Goal: Transaction & Acquisition: Obtain resource

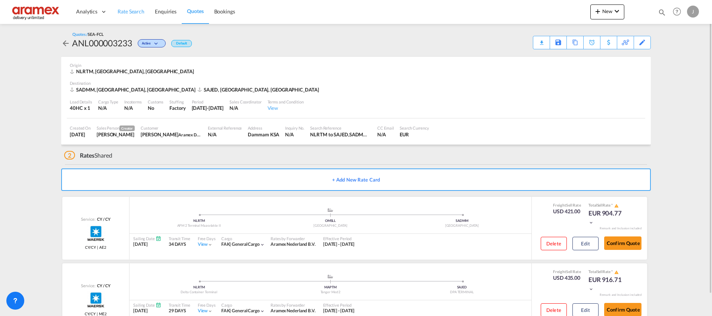
click at [130, 6] on link "Rate Search" at bounding box center [130, 12] width 37 height 24
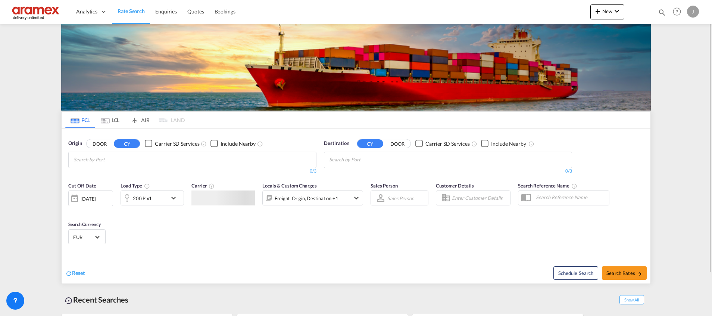
click at [140, 159] on input "Chips input." at bounding box center [109, 160] width 71 height 12
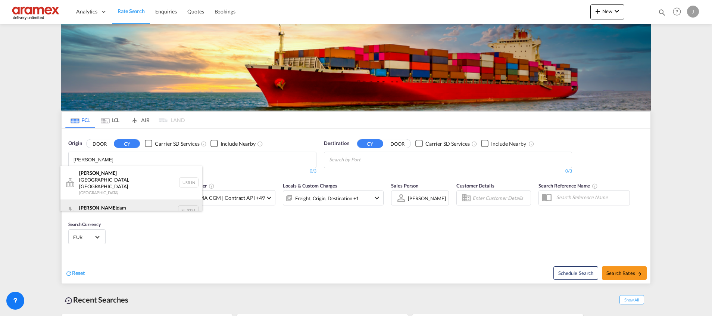
type input "[PERSON_NAME]"
click at [108, 199] on div "[PERSON_NAME] dam [GEOGRAPHIC_DATA] NLRTM" at bounding box center [131, 210] width 142 height 22
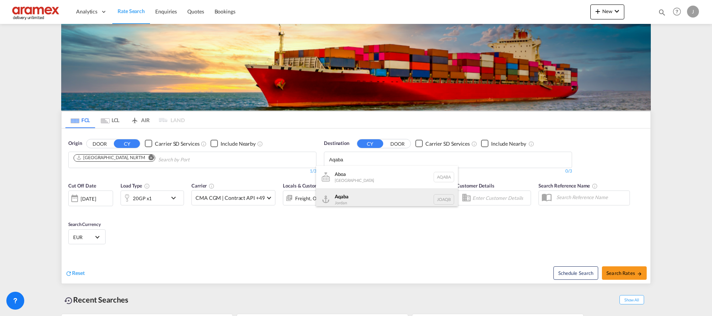
type input "Aqaba"
click at [365, 198] on div "Aqaba Jordan JOAQB" at bounding box center [387, 199] width 142 height 22
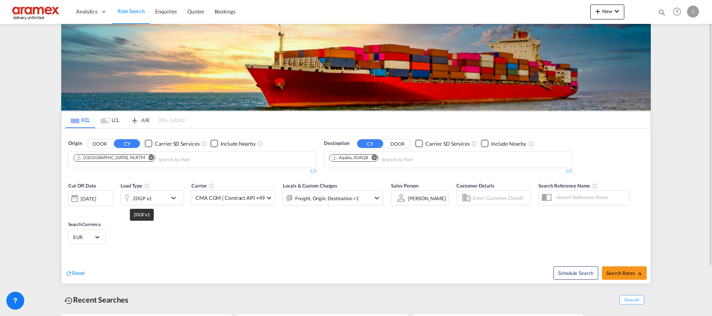
click at [151, 198] on div "20GP x1" at bounding box center [142, 198] width 19 height 10
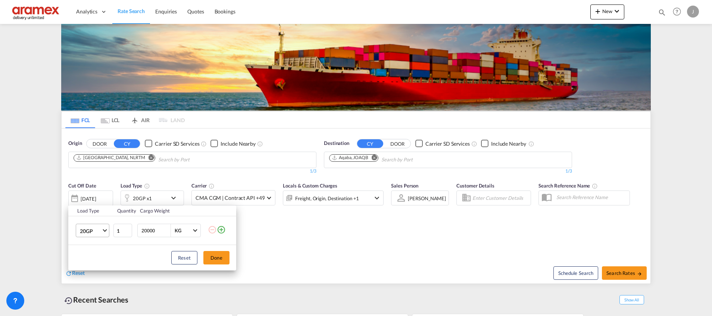
click at [95, 233] on span "20GP" at bounding box center [91, 230] width 22 height 7
click at [92, 262] on div "40HC" at bounding box center [87, 261] width 14 height 7
click at [210, 259] on button "Done" at bounding box center [216, 257] width 26 height 13
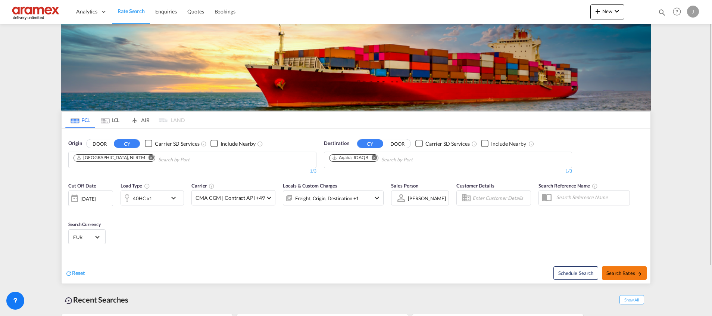
click at [616, 270] on span "Search Rates" at bounding box center [625, 273] width 36 height 6
type input "NLRTM to JOAQB / [DATE]"
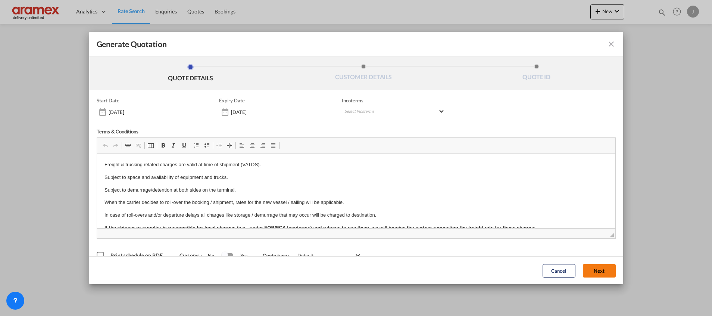
click at [598, 271] on button "Next" at bounding box center [599, 270] width 33 height 13
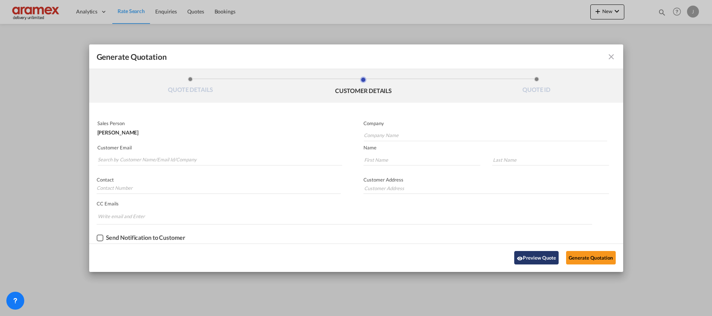
click at [528, 258] on button "Preview Quote" at bounding box center [536, 257] width 44 height 13
click at [531, 260] on button "Preview Quote" at bounding box center [536, 257] width 44 height 13
click at [590, 255] on button "Generate Quotation" at bounding box center [590, 257] width 49 height 13
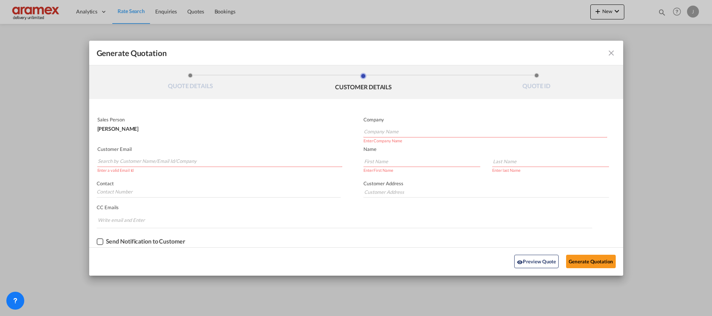
click at [180, 158] on input "Search by Customer Name/Email Id/Company" at bounding box center [220, 161] width 245 height 11
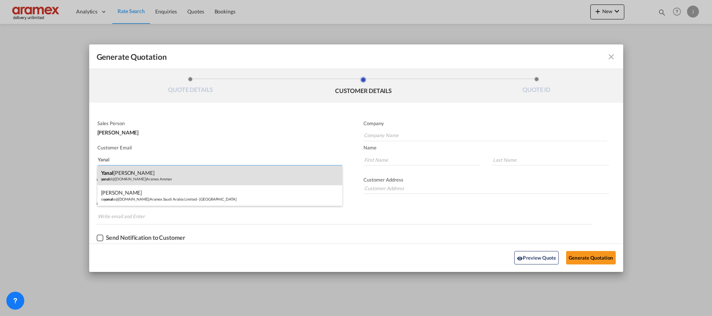
type input "Yanal"
click at [142, 174] on div "[PERSON_NAME] yanal d@[DOMAIN_NAME] | Aramex Amman" at bounding box center [219, 175] width 245 height 20
type input "Aramex Amman"
type input "[EMAIL_ADDRESS][DOMAIN_NAME]"
type input "Yanal"
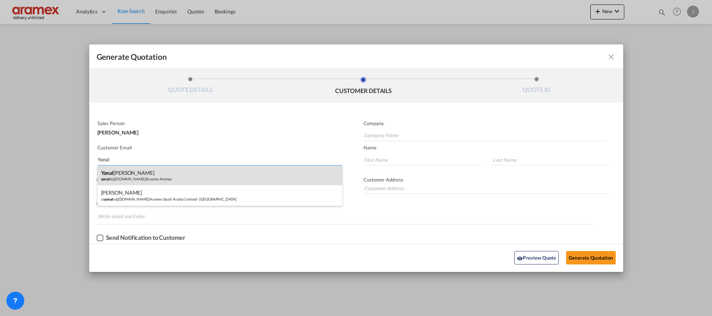
type input "[PERSON_NAME]"
type input "[GEOGRAPHIC_DATA] , [GEOGRAPHIC_DATA]"
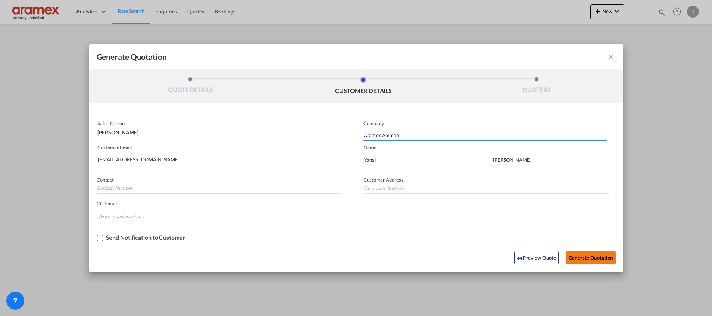
click at [594, 258] on button "Generate Quotation" at bounding box center [590, 257] width 49 height 13
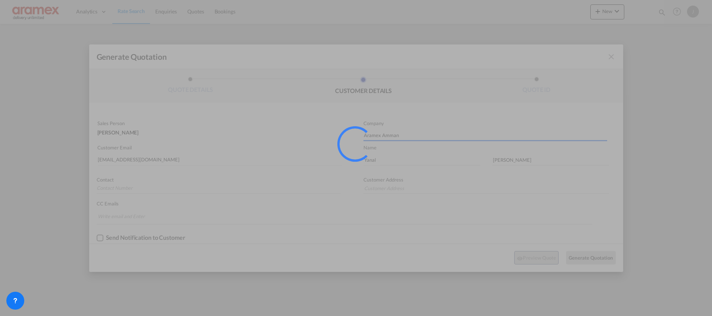
type input "[GEOGRAPHIC_DATA] , [GEOGRAPHIC_DATA]"
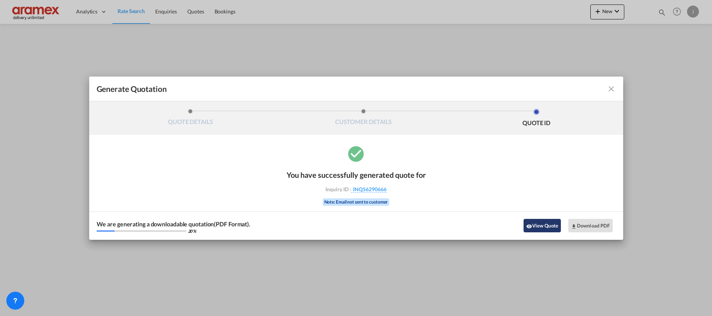
click at [531, 228] on md-icon "icon-eye" at bounding box center [529, 226] width 6 height 6
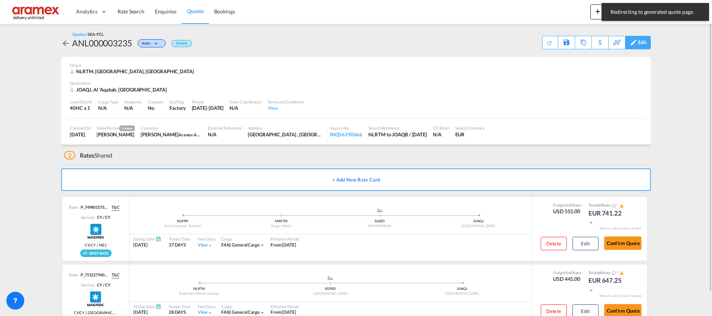
click at [647, 42] on div "Edit" at bounding box center [638, 42] width 26 height 13
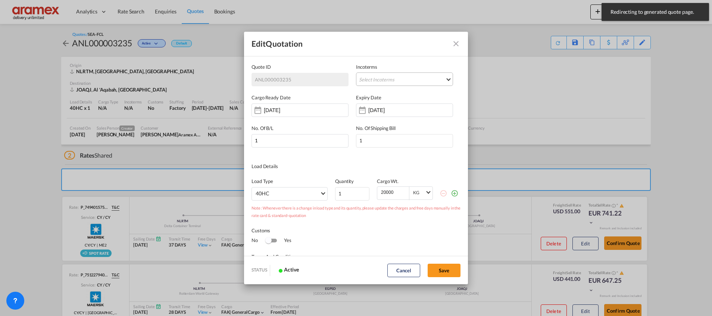
click at [396, 77] on md-select "Select Incoterms FCA - export Free Carrier FOB - export Free on Board CFR - exp…" at bounding box center [404, 78] width 97 height 13
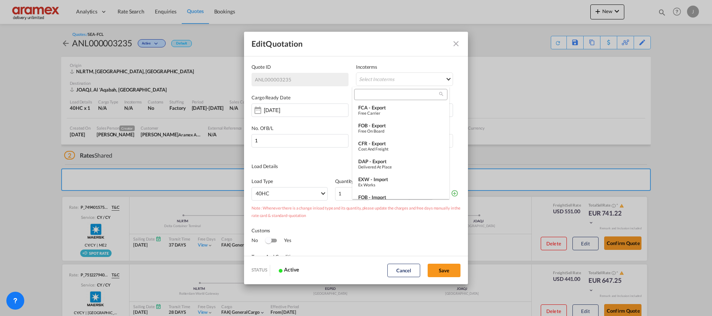
click at [380, 93] on input "search" at bounding box center [398, 94] width 83 height 7
click at [379, 126] on div "FOB - export" at bounding box center [400, 125] width 85 height 6
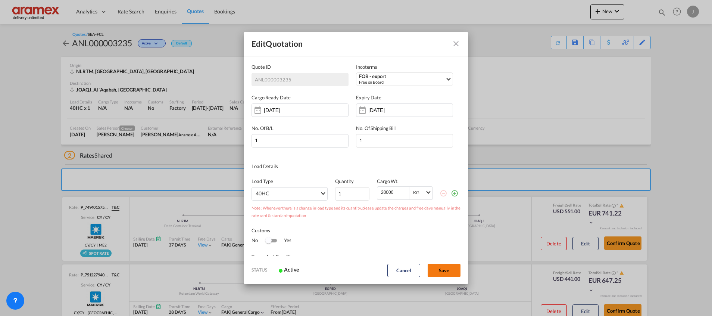
click at [441, 273] on button "Save" at bounding box center [444, 270] width 33 height 13
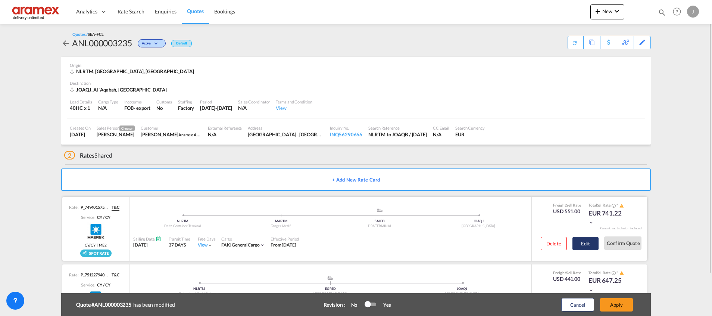
click at [587, 242] on button "Edit" at bounding box center [586, 243] width 26 height 13
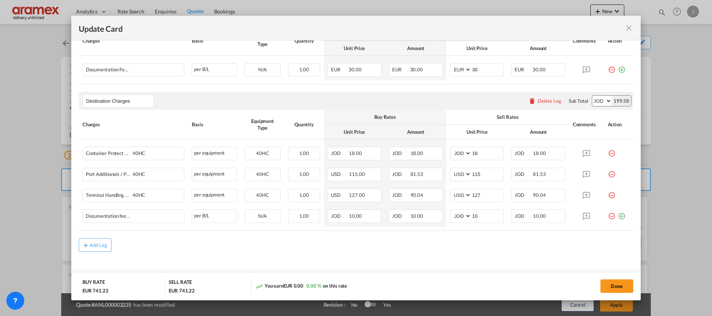
scroll to position [280, 0]
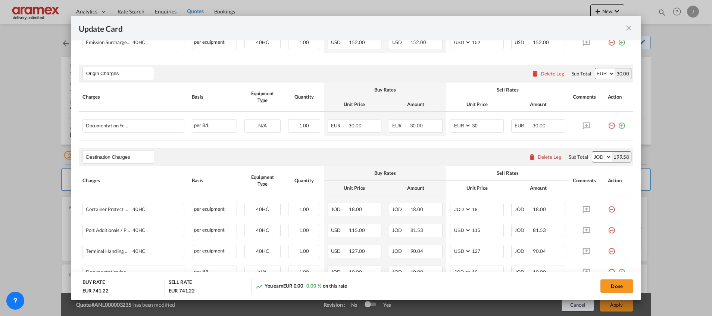
click at [541, 73] on div "Delete Leg" at bounding box center [553, 74] width 24 height 6
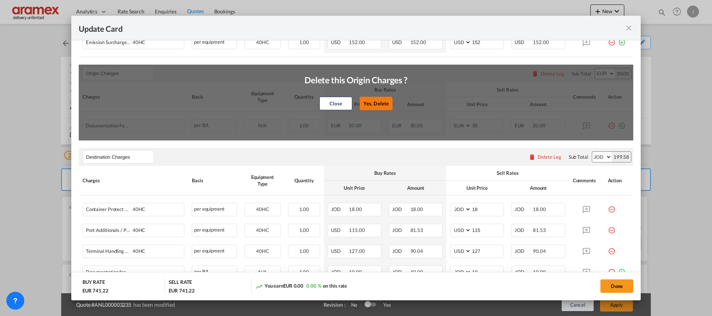
click at [377, 100] on button "Yes, Delete" at bounding box center [376, 103] width 33 height 13
type input "Destination Charges"
select select "string:JOD"
type input "18"
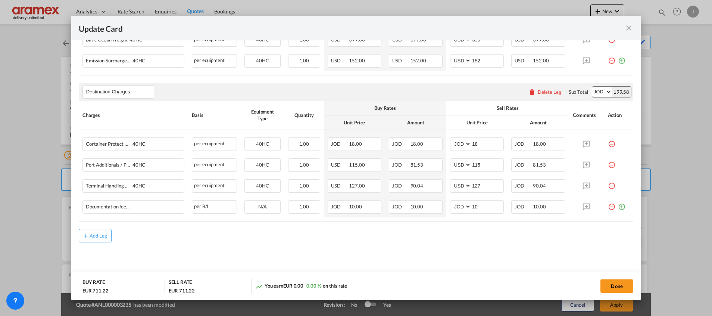
scroll to position [261, 0]
click at [542, 93] on div "Delete Leg" at bounding box center [550, 93] width 24 height 6
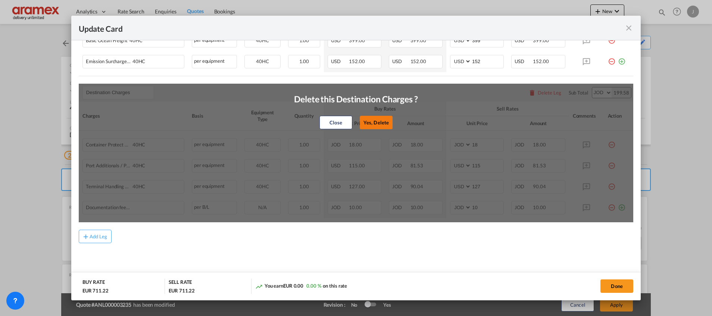
click at [368, 122] on button "Yes, Delete" at bounding box center [376, 122] width 33 height 13
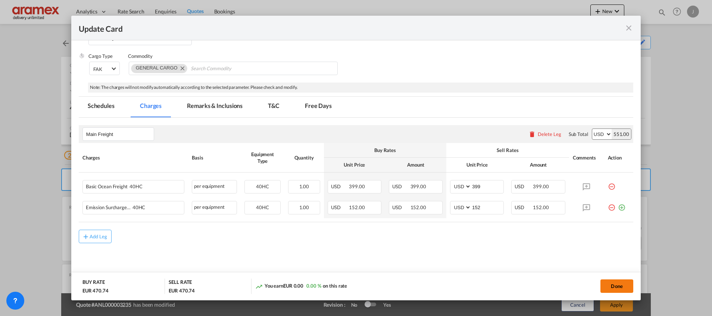
click at [610, 280] on button "Done" at bounding box center [617, 285] width 33 height 13
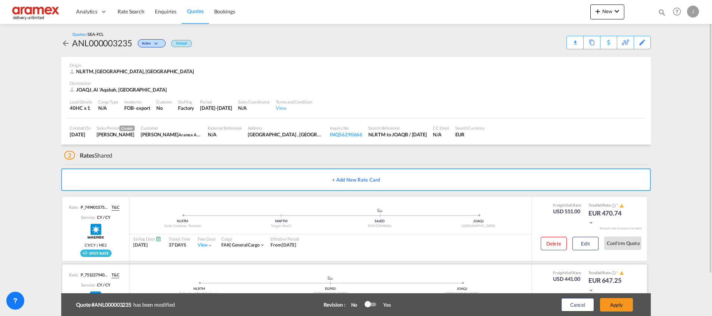
scroll to position [49, 0]
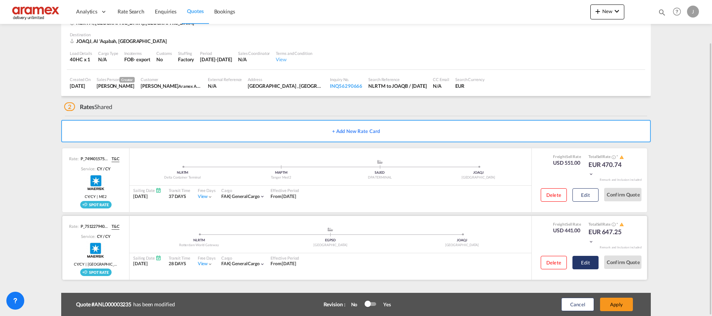
click at [586, 266] on button "Edit" at bounding box center [586, 262] width 26 height 13
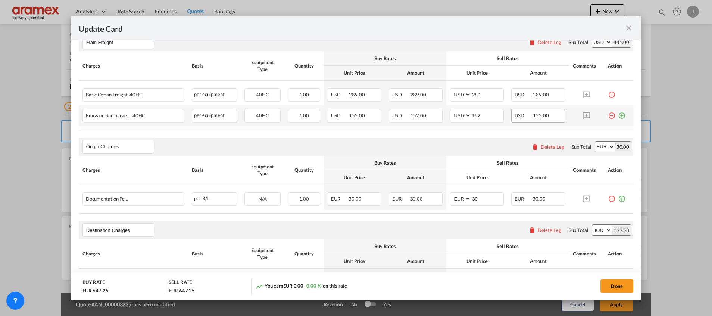
scroll to position [224, 0]
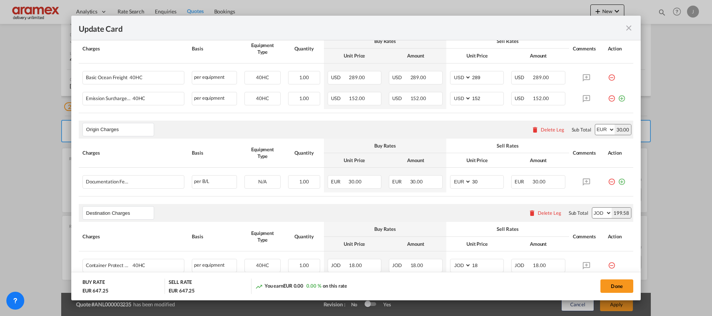
click at [541, 130] on div "Delete Leg" at bounding box center [553, 130] width 24 height 6
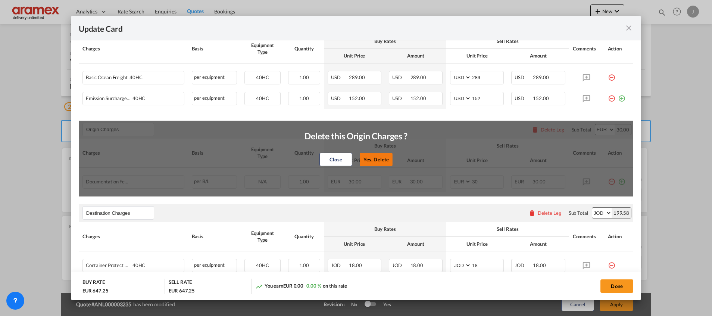
click at [380, 153] on button "Yes, Delete" at bounding box center [376, 159] width 33 height 13
type input "Destination Charges"
select select "string:JOD"
type input "18"
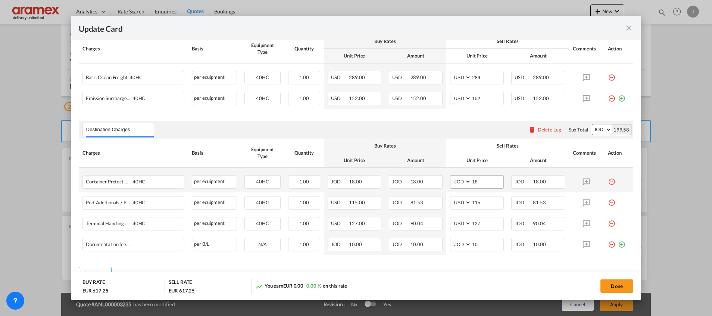
scroll to position [261, 0]
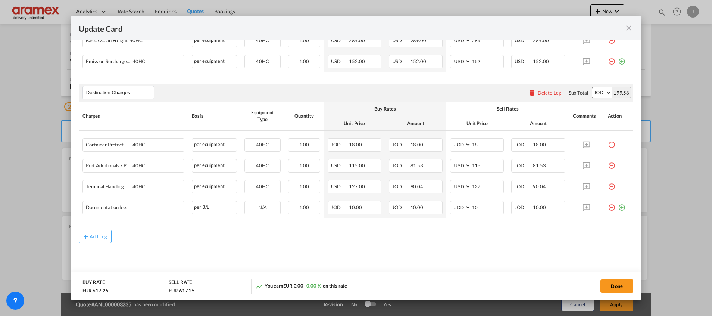
click at [539, 91] on div "Delete Leg" at bounding box center [550, 93] width 24 height 6
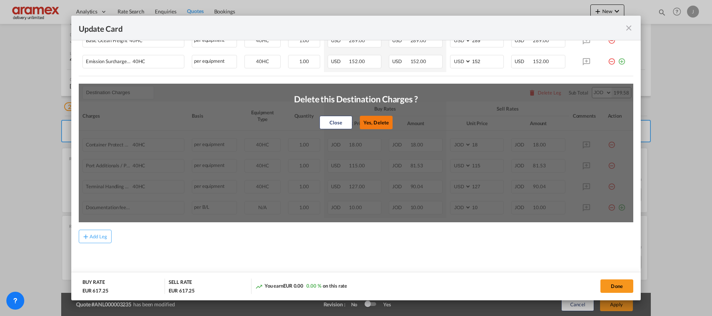
click at [374, 119] on button "Yes, Delete" at bounding box center [376, 122] width 33 height 13
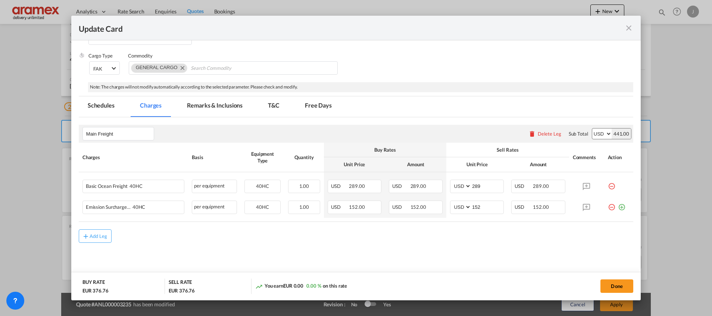
scroll to position [115, 0]
click at [618, 282] on button "Done" at bounding box center [617, 285] width 33 height 13
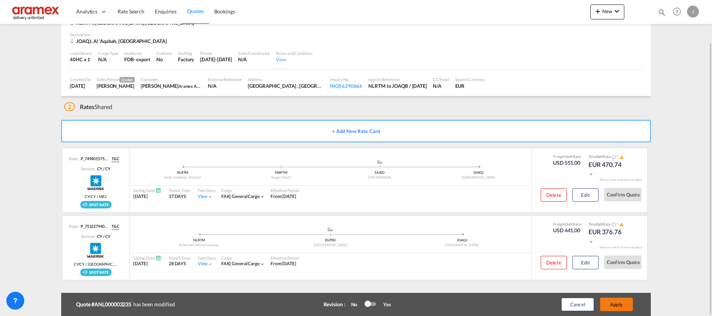
click at [611, 303] on button "Apply" at bounding box center [616, 304] width 33 height 13
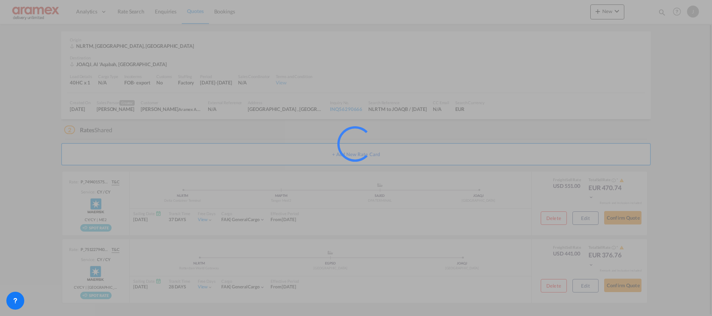
scroll to position [25, 0]
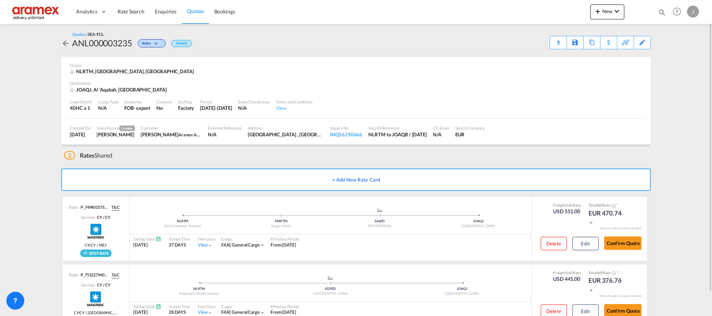
click at [555, 34] on div "Quotes / SEA-FCL ANL000003235 Active Default Download Quote Save As Template Co…" at bounding box center [356, 40] width 590 height 18
click at [556, 43] on div "Download Quote" at bounding box center [544, 42] width 38 height 12
click at [195, 8] on span "Quotes" at bounding box center [195, 11] width 16 height 6
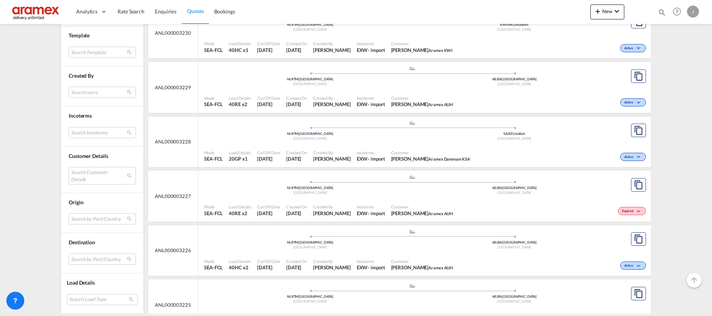
scroll to position [392, 0]
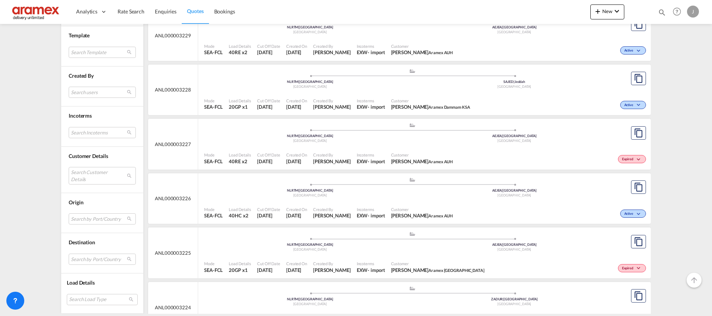
click at [546, 146] on div ".a{fill:#aaa8ad;} .a{fill:#aaa8ad;} NLRTM | [GEOGRAPHIC_DATA] [GEOGRAPHIC_DATA]…" at bounding box center [412, 134] width 416 height 24
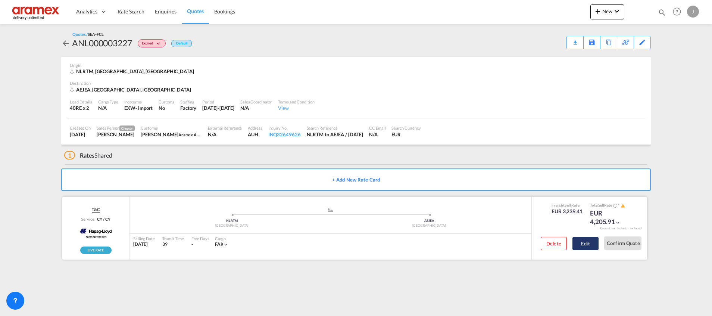
click at [588, 246] on button "Edit" at bounding box center [586, 243] width 26 height 13
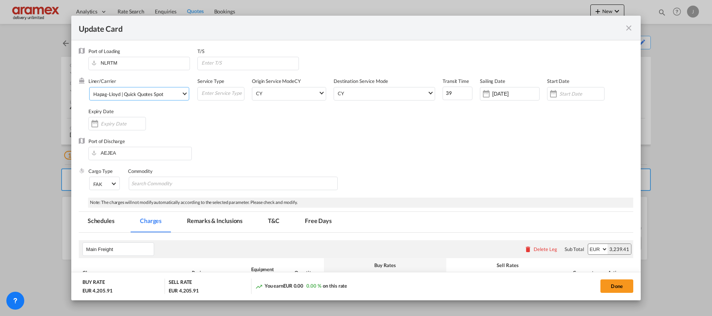
click at [150, 95] on div "Hapag-Lloyd | Quick Quotes Spot" at bounding box center [128, 94] width 70 height 6
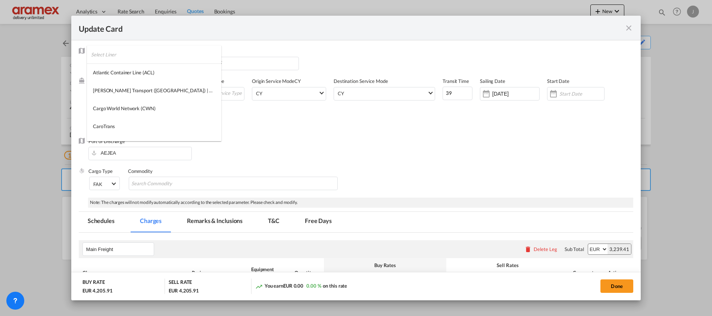
scroll to position [535, 0]
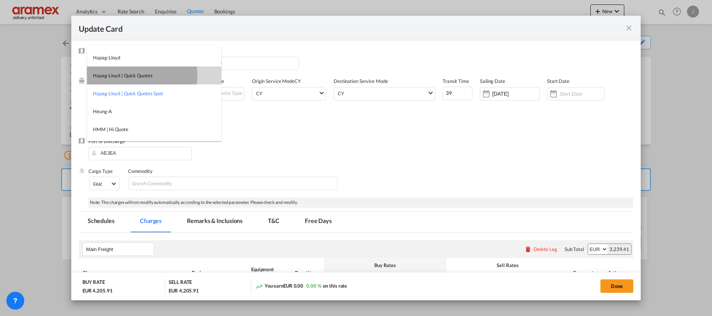
click at [142, 75] on div "Hapag-Lloyd | Quick Quotes" at bounding box center [122, 75] width 59 height 7
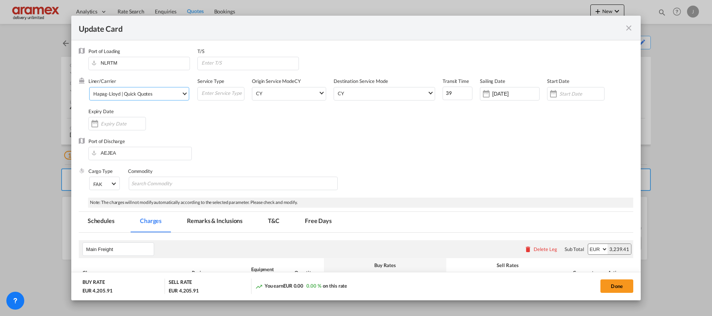
click at [107, 94] on div "Hapag-Lloyd | Quick Quotes" at bounding box center [122, 94] width 59 height 6
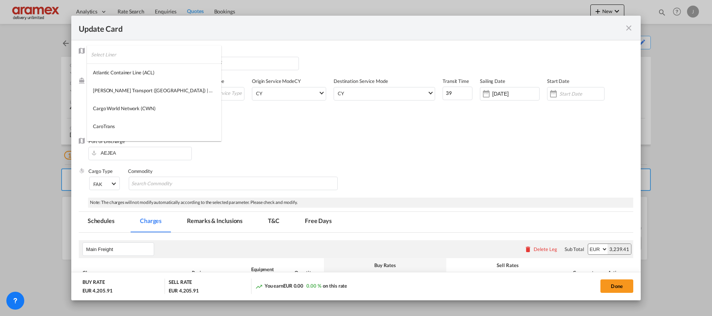
scroll to position [517, 0]
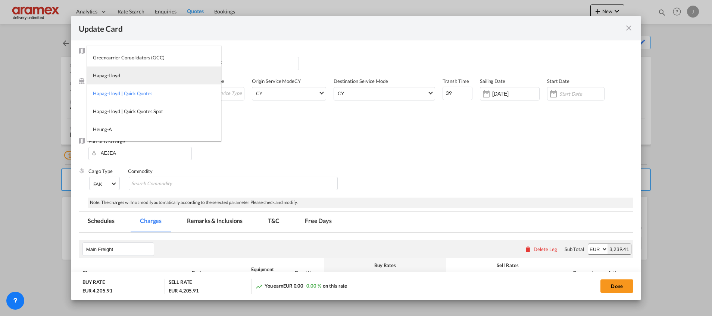
click at [115, 73] on div "Hapag-Lloyd" at bounding box center [106, 75] width 27 height 7
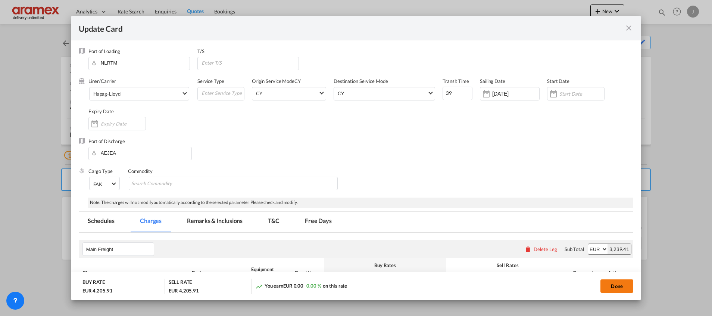
click at [614, 286] on button "Done" at bounding box center [617, 285] width 33 height 13
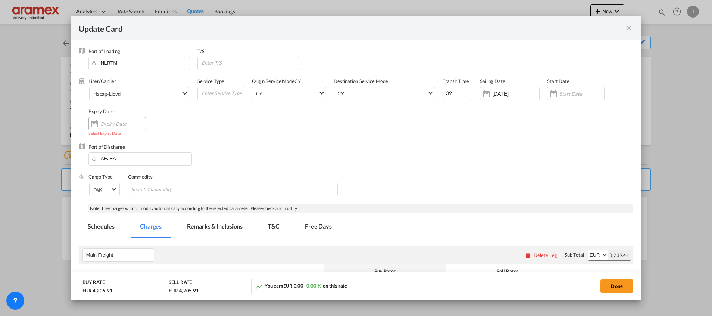
click at [111, 123] on input "Update Card Port ..." at bounding box center [123, 124] width 45 height 6
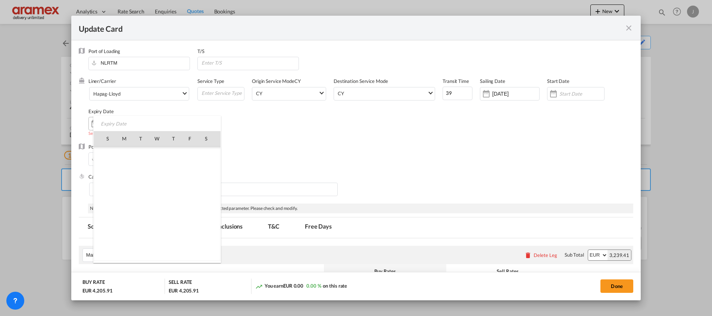
scroll to position [173041, 0]
click at [193, 222] on span "31" at bounding box center [190, 220] width 15 height 15
type input "[DATE]"
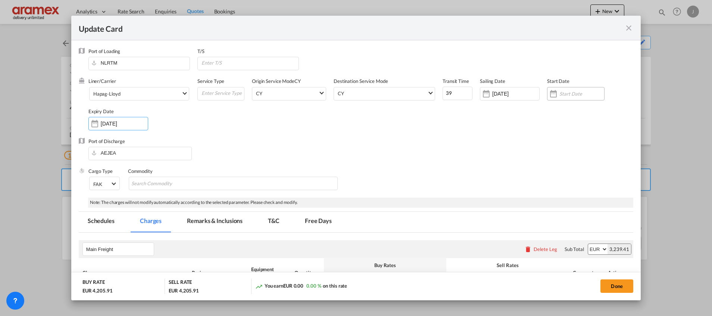
click at [566, 96] on input "Update Card Port ..." at bounding box center [582, 94] width 45 height 6
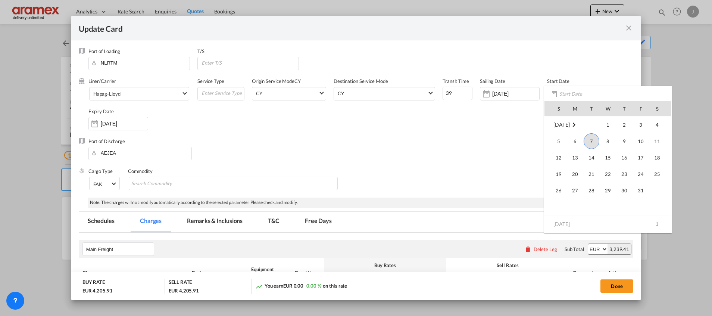
click at [596, 141] on span "7" at bounding box center [592, 141] width 16 height 16
type input "[DATE]"
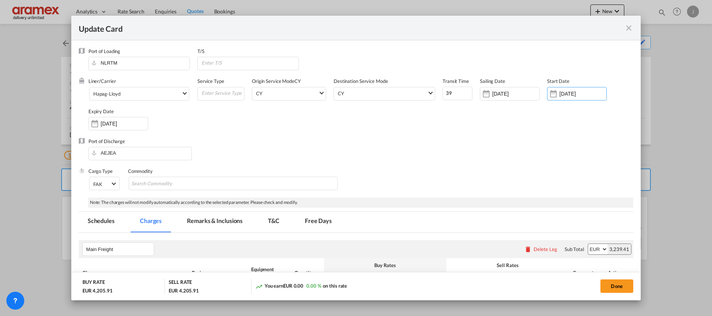
click at [485, 163] on div "Port of Discharge [GEOGRAPHIC_DATA]" at bounding box center [356, 153] width 555 height 30
click at [622, 289] on button "Done" at bounding box center [617, 285] width 33 height 13
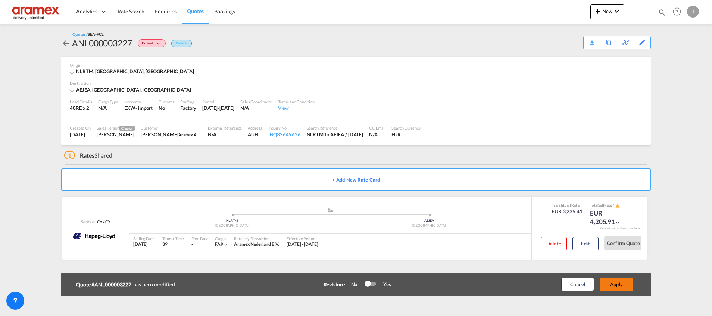
click at [609, 289] on button "Apply" at bounding box center [616, 283] width 33 height 13
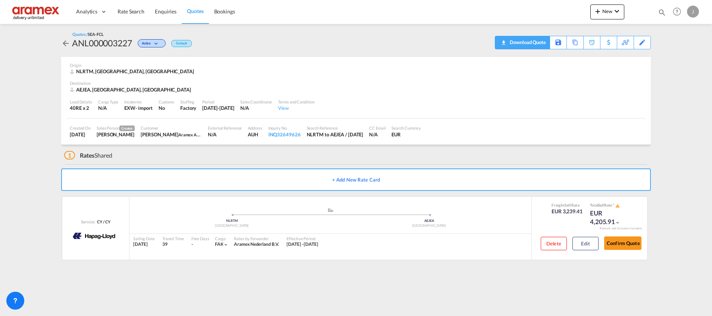
click at [535, 44] on div "Download Quote" at bounding box center [527, 42] width 38 height 12
click at [587, 242] on button "Edit" at bounding box center [586, 243] width 26 height 13
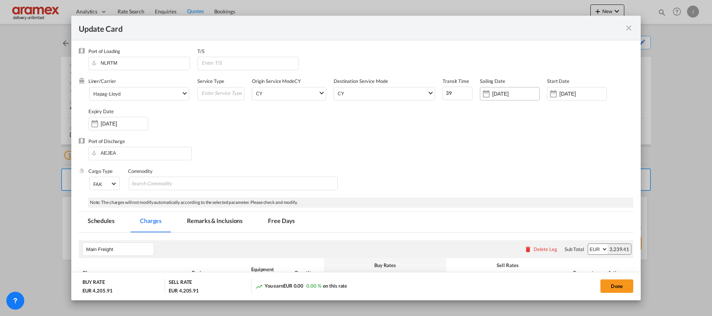
click at [502, 97] on input "[DATE]" at bounding box center [515, 94] width 47 height 6
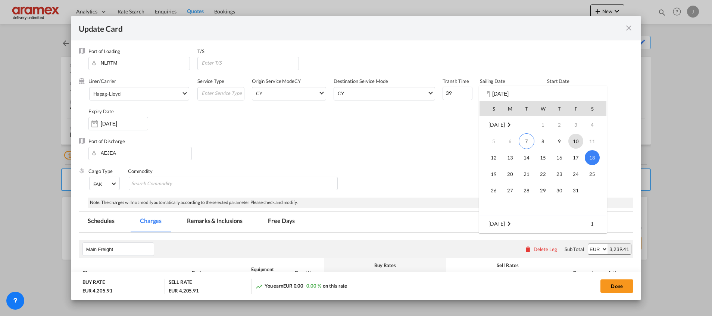
click at [575, 143] on span "10" at bounding box center [576, 141] width 15 height 15
type input "[DATE]"
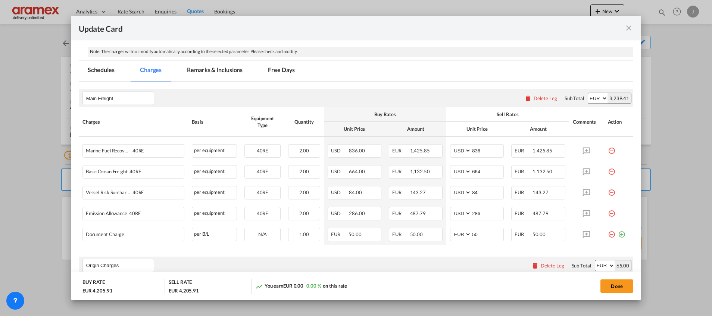
scroll to position [168, 0]
